Goal: Task Accomplishment & Management: Manage account settings

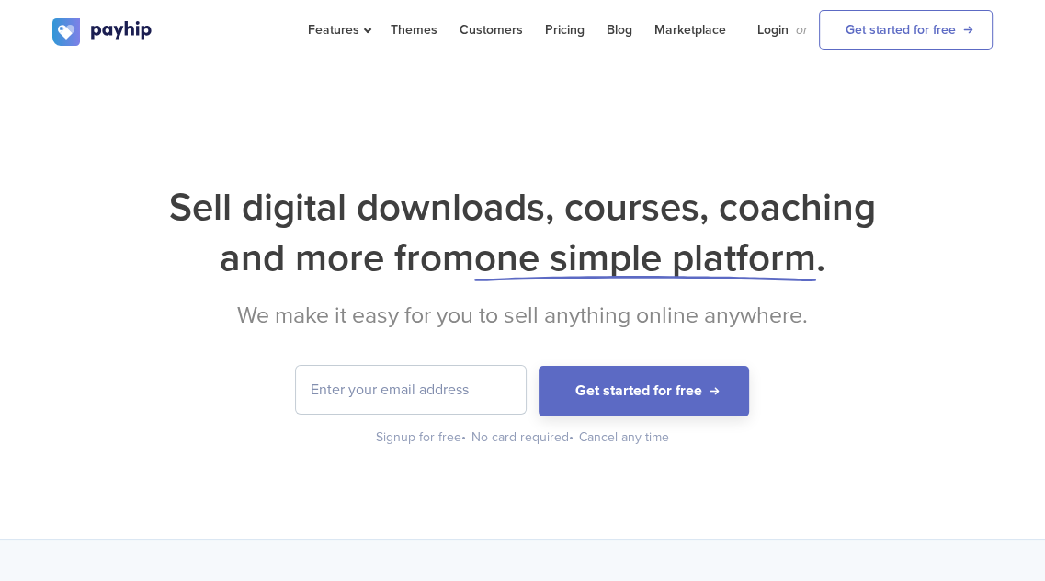
click at [457, 394] on input "email" at bounding box center [411, 390] width 230 height 48
click at [428, 393] on input "email" at bounding box center [411, 390] width 230 height 48
click at [776, 24] on link "Login" at bounding box center [772, 30] width 31 height 60
